Goal: Task Accomplishment & Management: Manage account settings

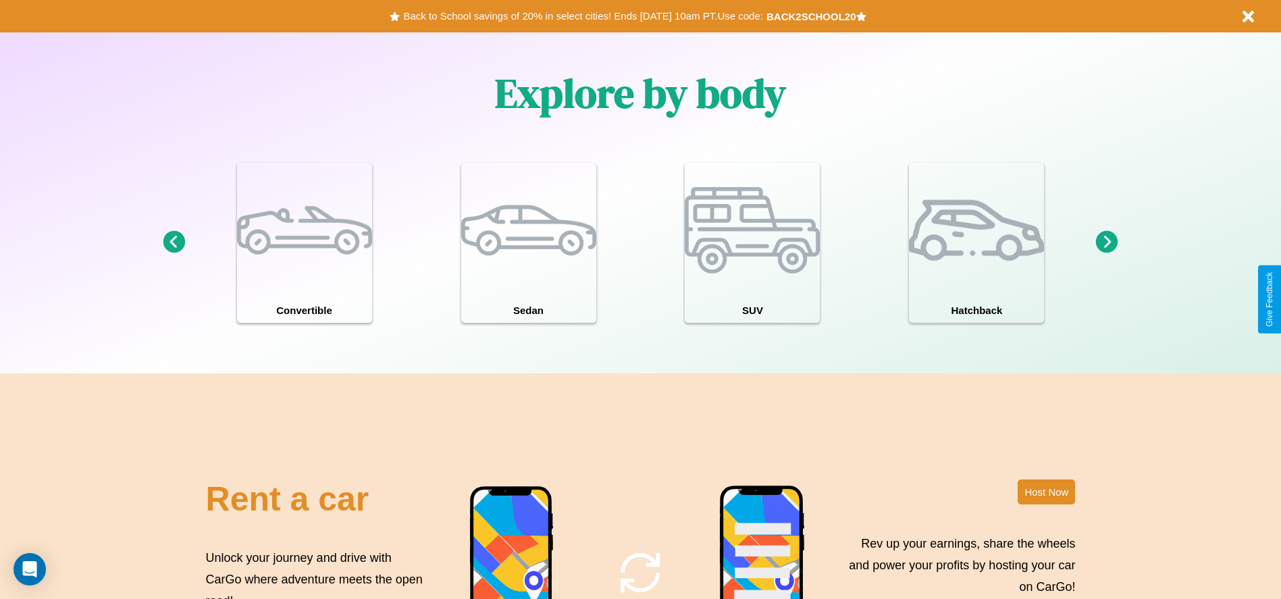
scroll to position [1937, 0]
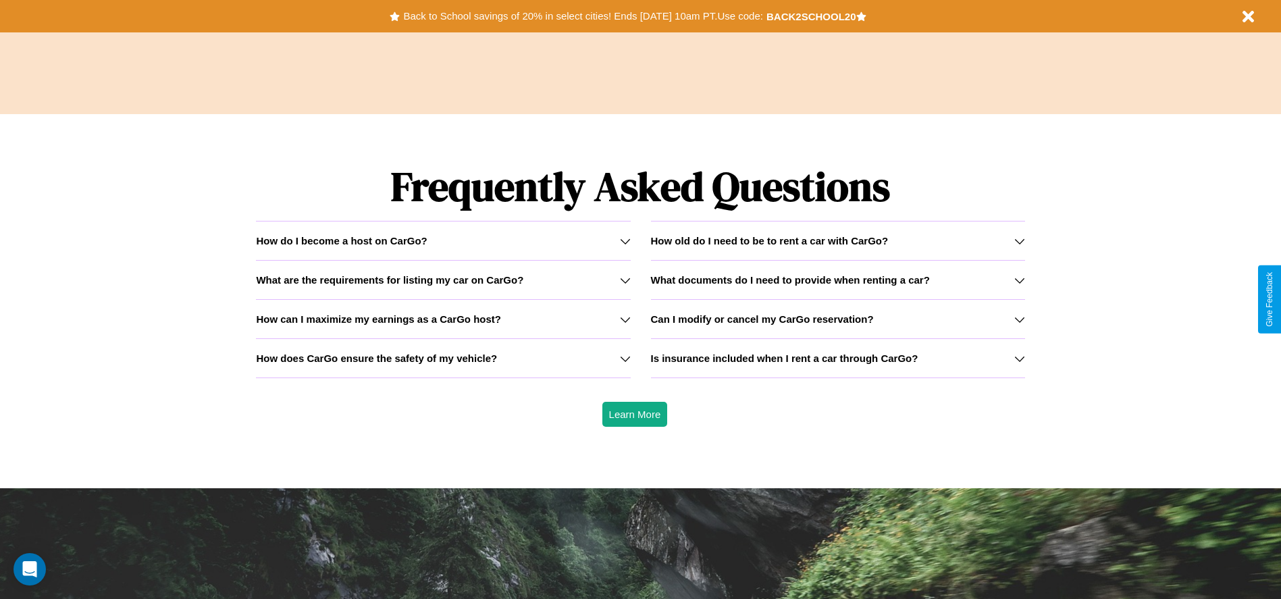
click at [443, 240] on div "How do I become a host on CarGo?" at bounding box center [443, 240] width 374 height 11
click at [625, 240] on icon at bounding box center [625, 241] width 11 height 11
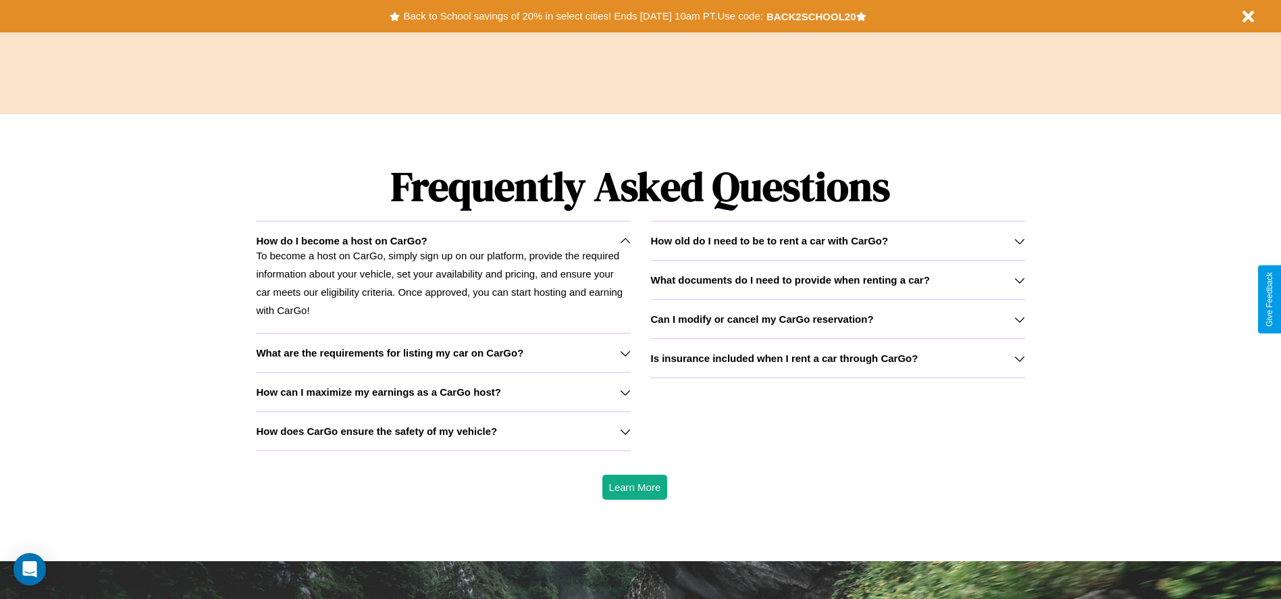
click at [837, 319] on h3 "Can I modify or cancel my CarGo reservation?" at bounding box center [762, 318] width 223 height 11
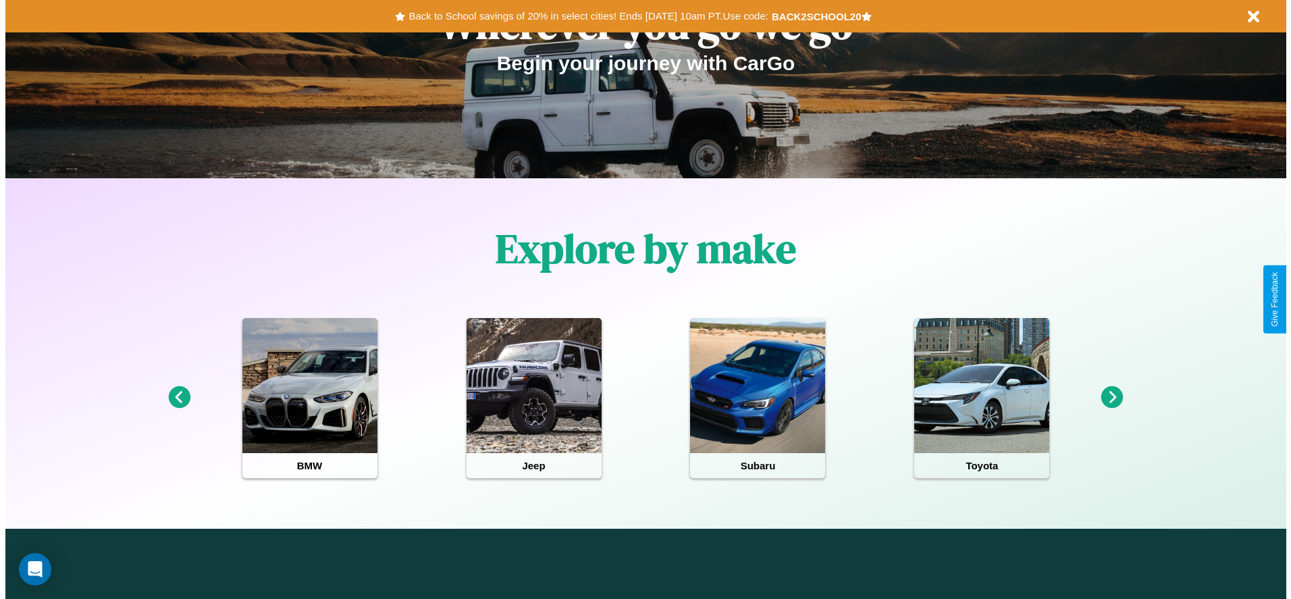
scroll to position [0, 0]
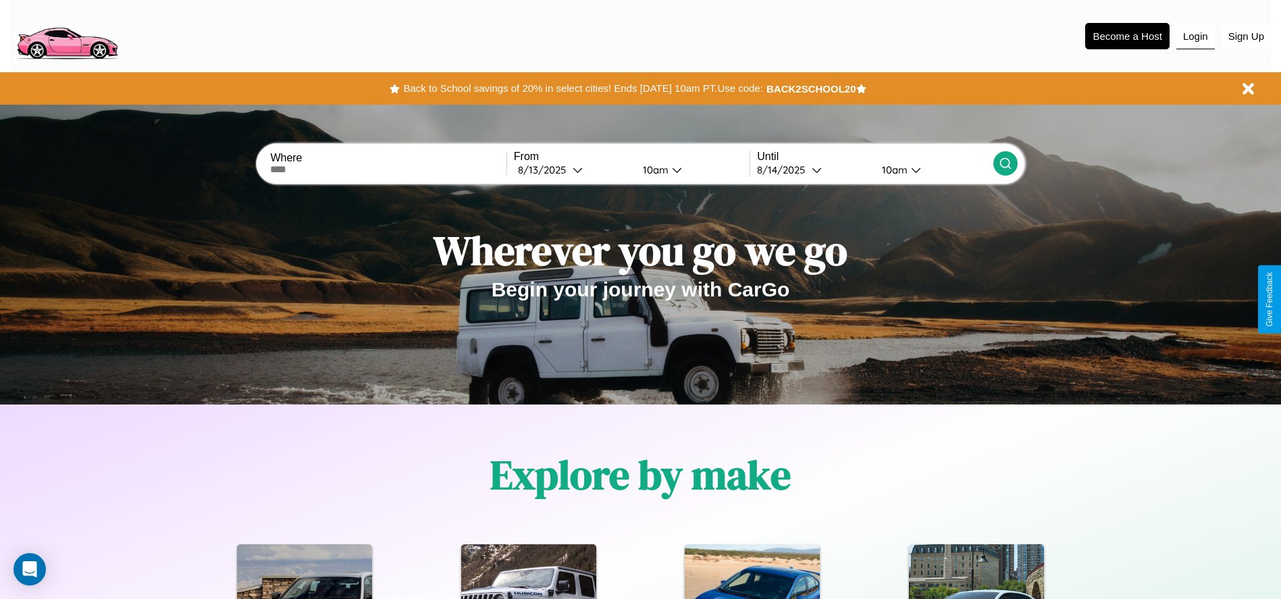
click at [1195, 36] on button "Login" at bounding box center [1195, 37] width 38 height 26
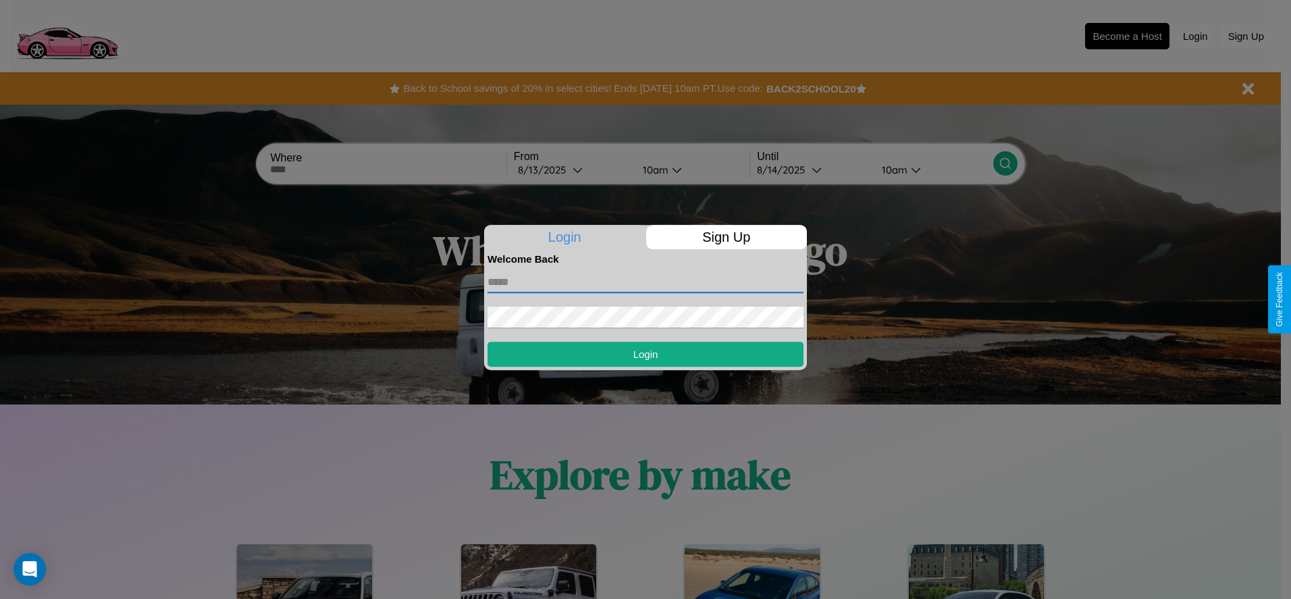
click at [645, 282] on input "text" at bounding box center [645, 282] width 316 height 22
type input "**********"
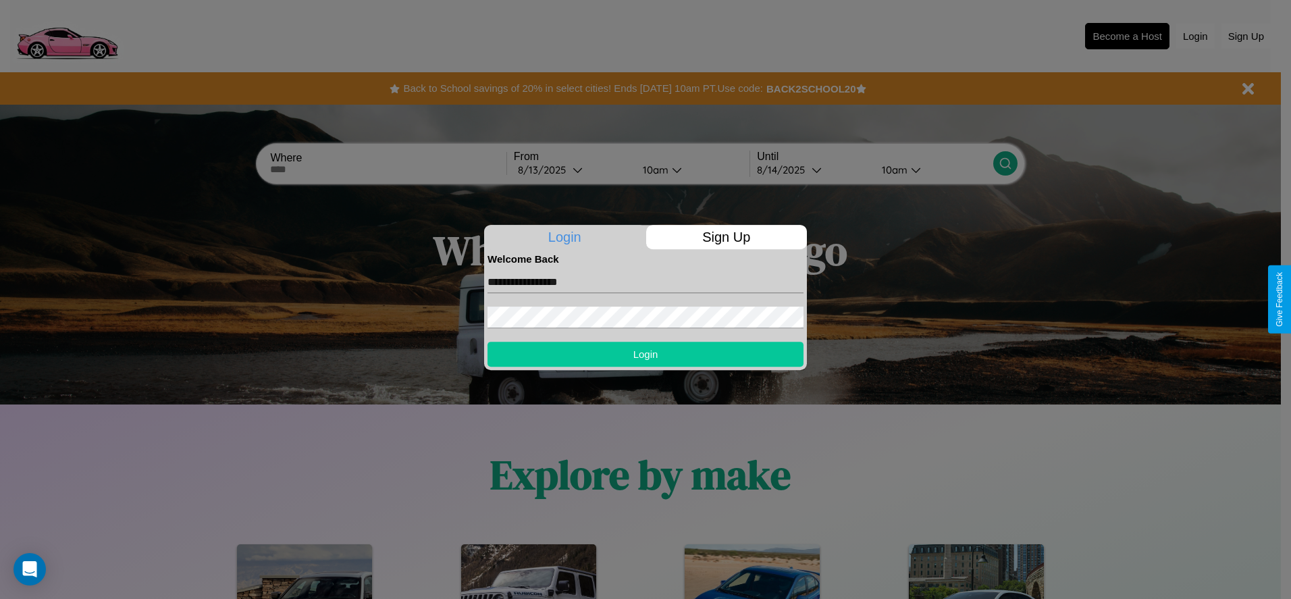
click at [645, 354] on button "Login" at bounding box center [645, 354] width 316 height 25
